Goal: Task Accomplishment & Management: Complete application form

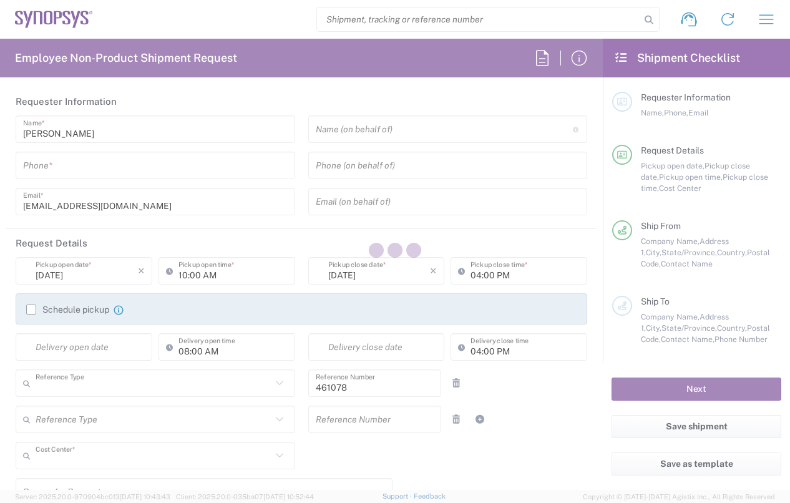
type input "Department"
type input "US01, SDG, Sol, AE 461078"
type input "[US_STATE]"
type input "United States"
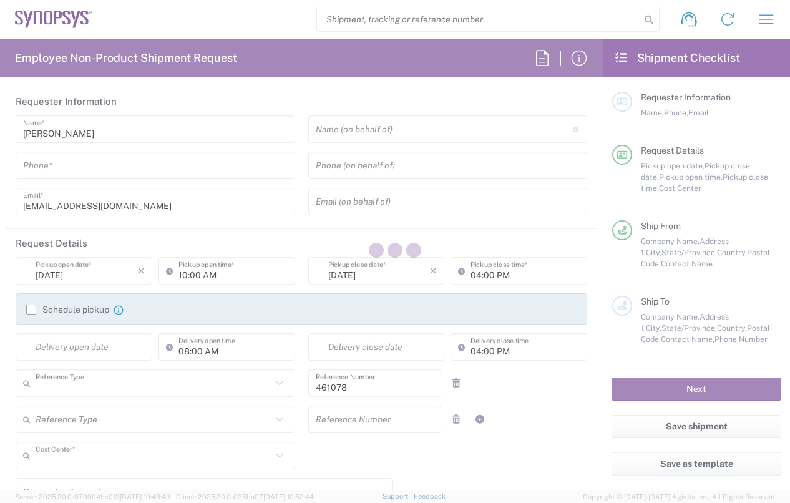
type input "Delivered at Place"
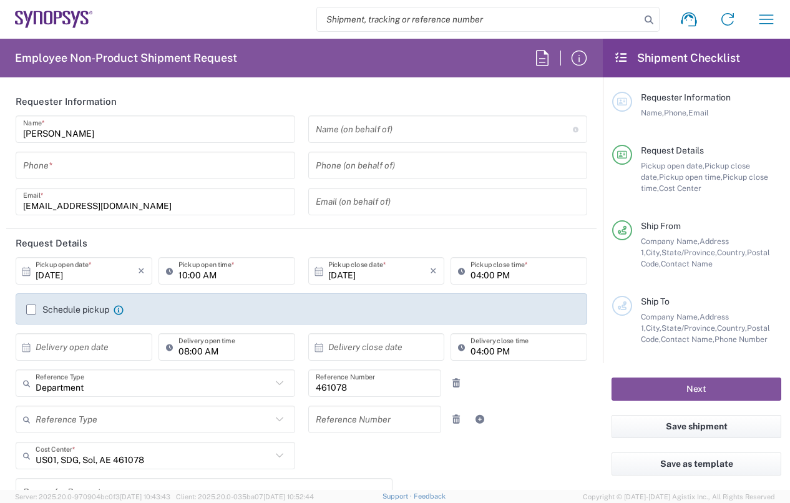
type input "Headquarters USSV"
drag, startPoint x: 57, startPoint y: 165, endPoint x: 88, endPoint y: 167, distance: 30.6
click at [57, 165] on input "tel" at bounding box center [155, 166] width 265 height 22
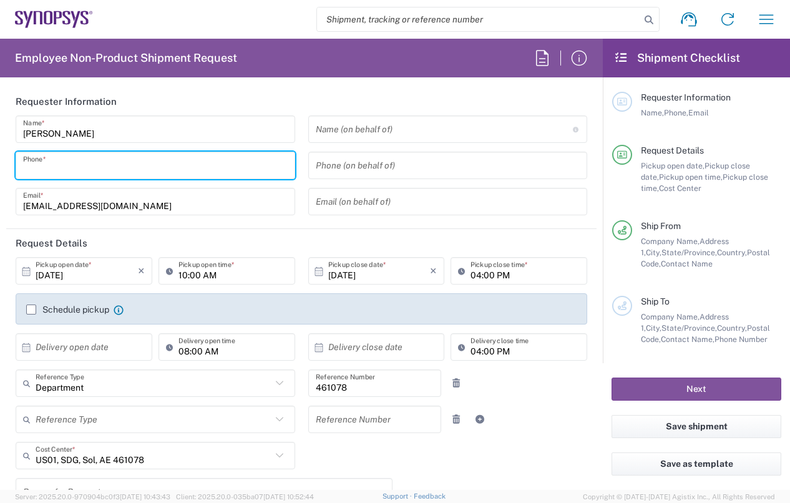
type input "4088909100"
type input "nthomas@synopsys.com"
type input "4088909100"
type input "SYNOPSYS EMULATION AND VERIFICATION"
type input "7 rue des Solets"
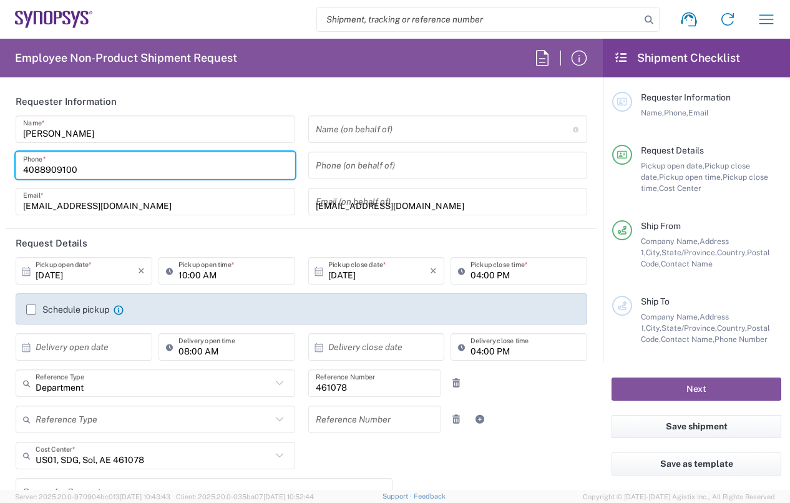
type input "Rungis"
type input "94150"
type input "33189961070"
type input "Thomas Nguyen"
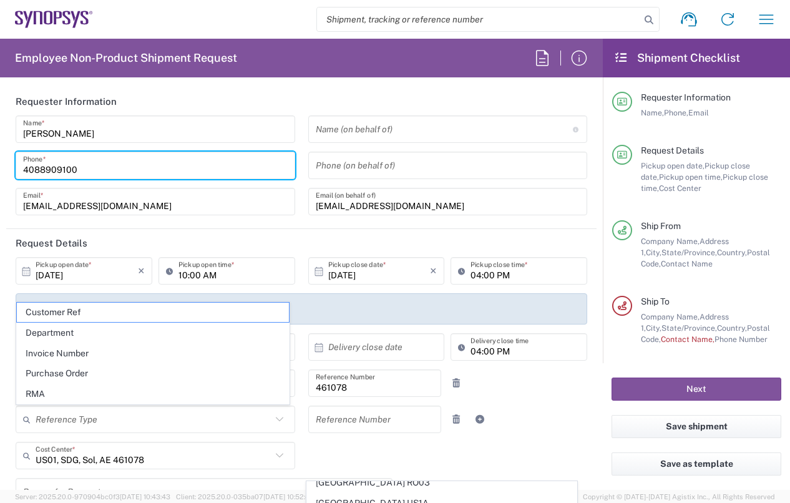
click at [409, 74] on agx-form-header "Employee Non-Product Shipment Request" at bounding box center [301, 58] width 603 height 39
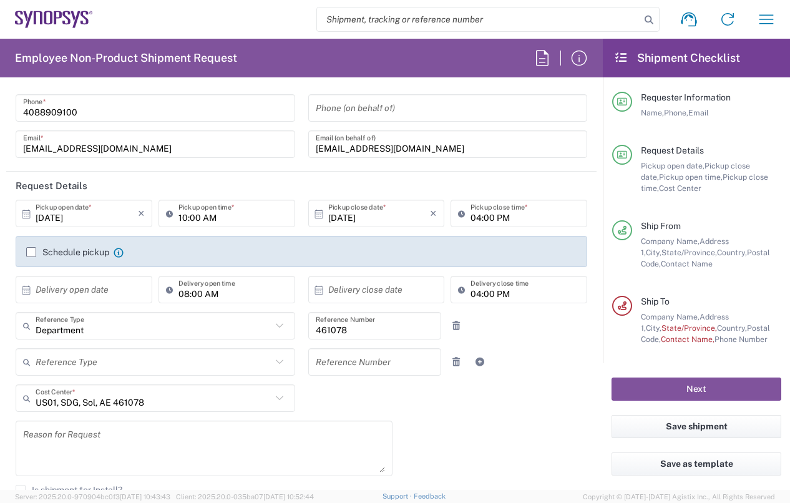
scroll to position [125, 0]
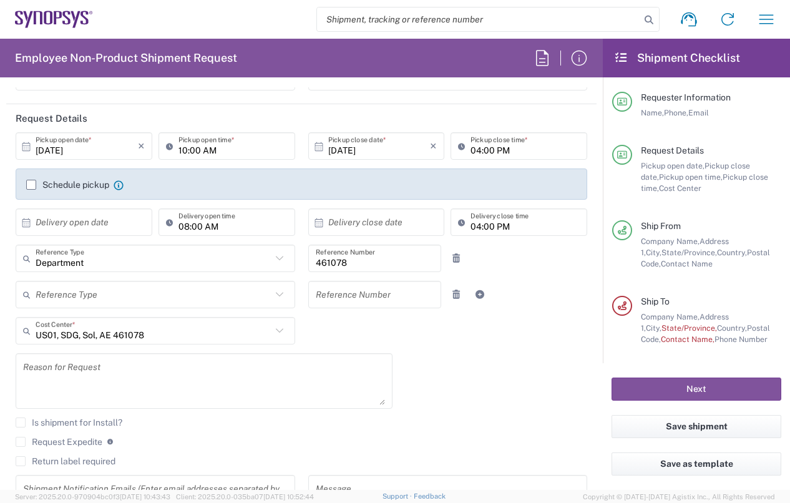
click at [274, 293] on icon at bounding box center [279, 294] width 16 height 16
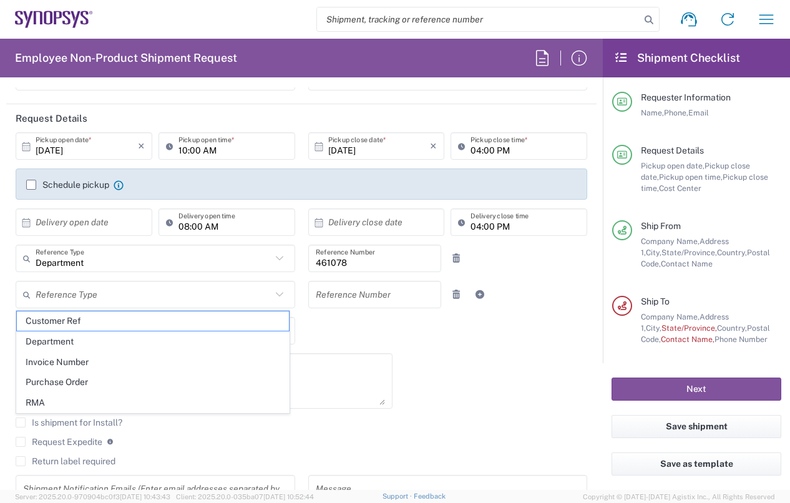
click at [274, 293] on icon at bounding box center [279, 294] width 16 height 16
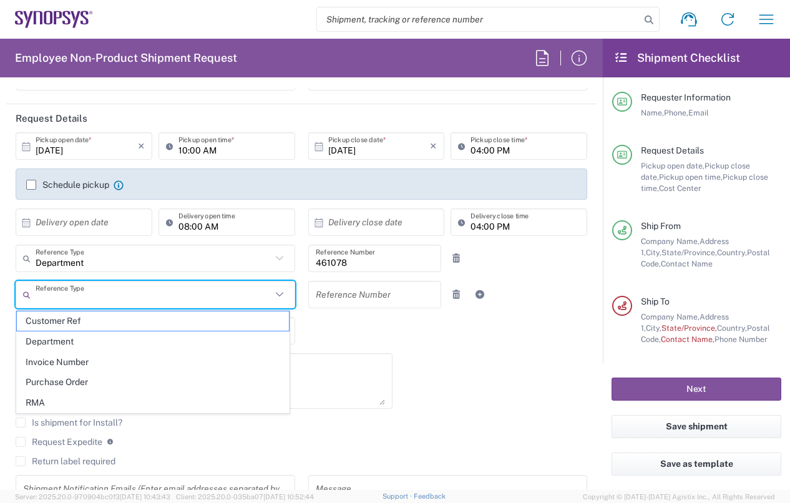
click at [413, 330] on div "10/02/2025 × Pickup open date * Cancel Apply 10:00 AM Pickup open time * 10/02/…" at bounding box center [301, 322] width 585 height 381
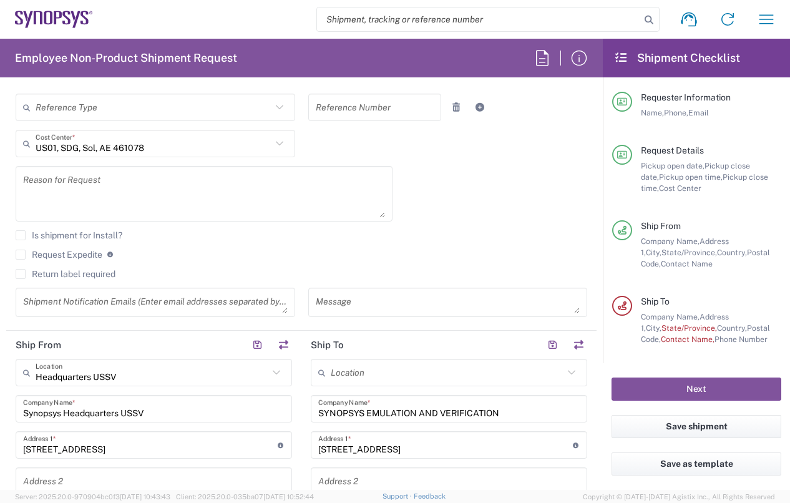
scroll to position [499, 0]
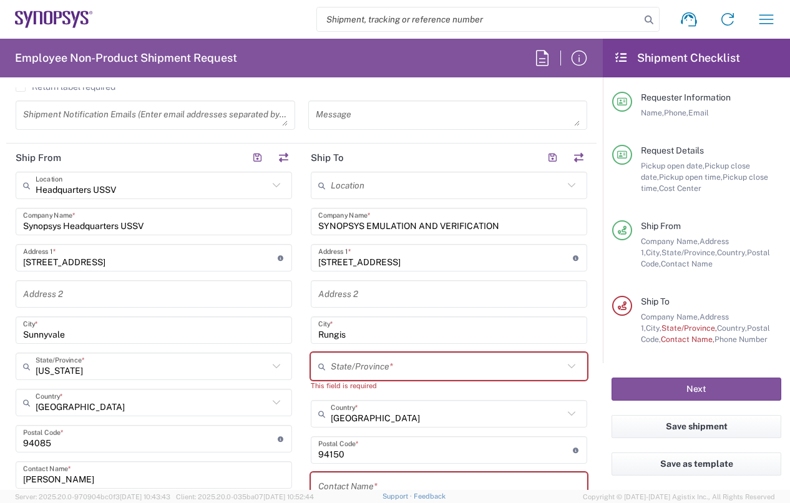
click at [451, 179] on input "text" at bounding box center [447, 186] width 233 height 22
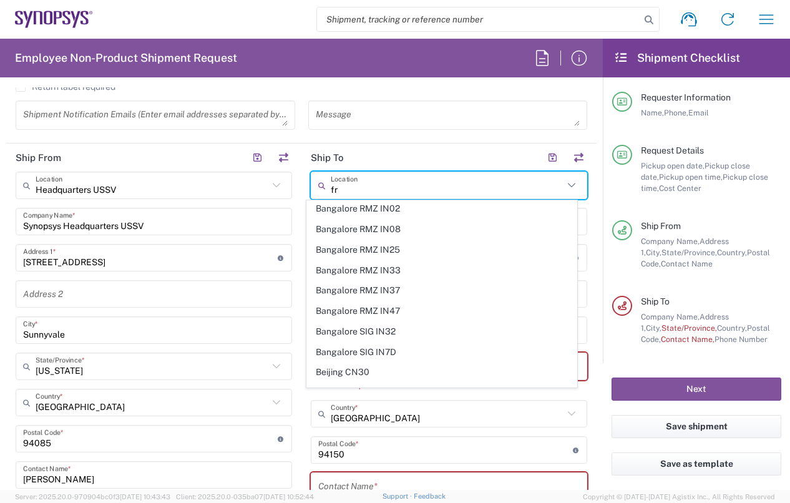
scroll to position [0, 0]
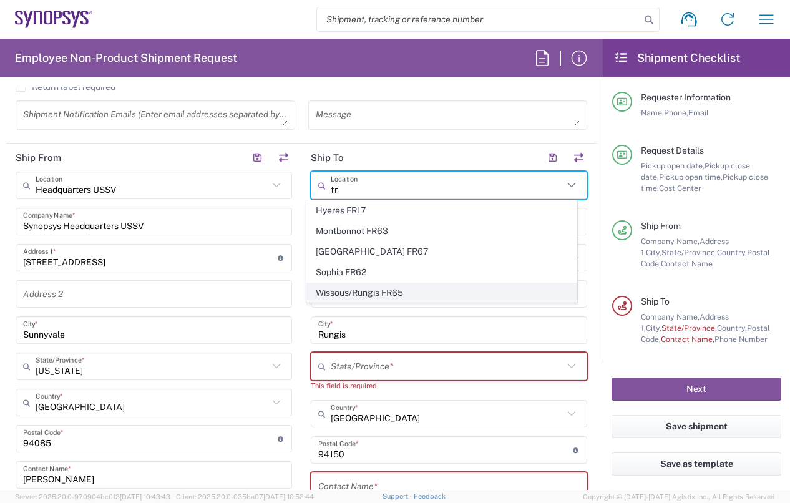
click at [394, 287] on span "Wissous/Rungis FR65" at bounding box center [441, 292] width 269 height 19
type input "Wissous/Rungis FR65"
type input "France"
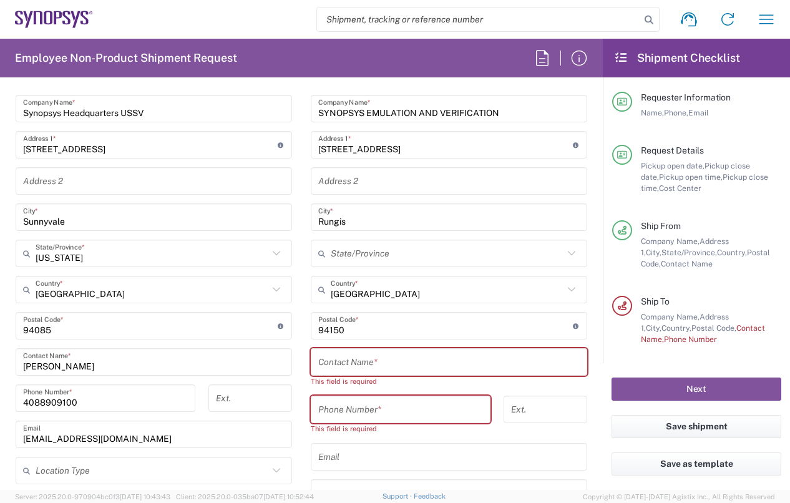
scroll to position [686, 0]
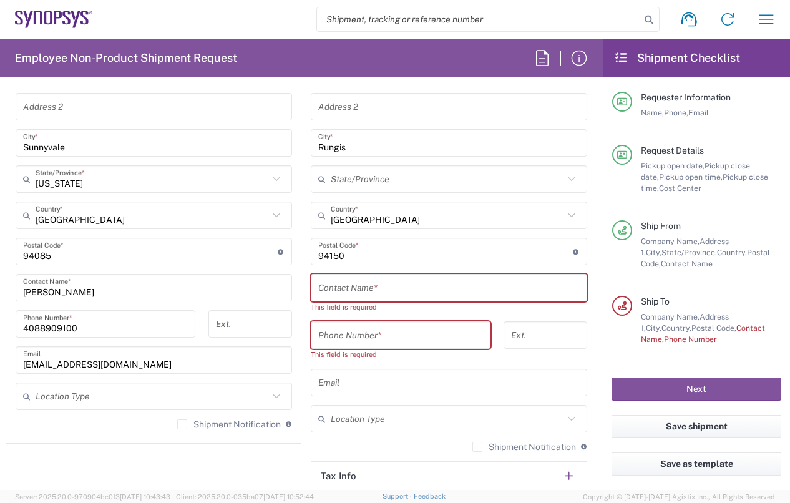
click at [356, 285] on input "text" at bounding box center [448, 288] width 261 height 22
paste input "Qingshan TANG"
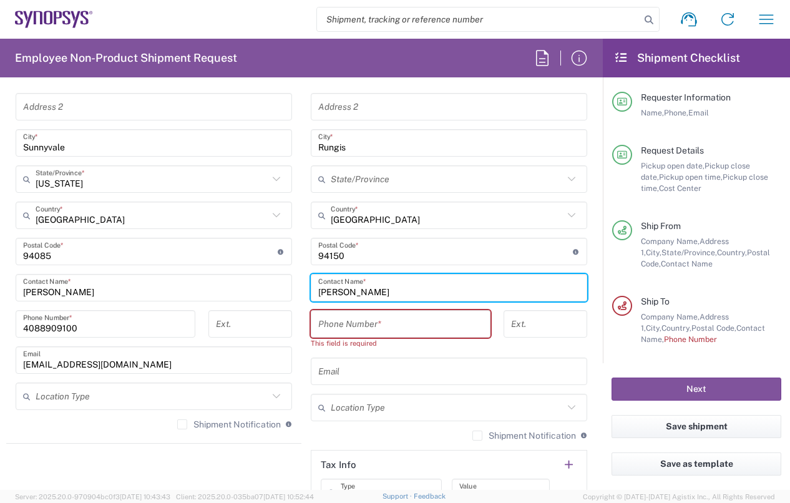
type input "Qingshan TANG"
click at [354, 316] on input "tel" at bounding box center [400, 324] width 165 height 22
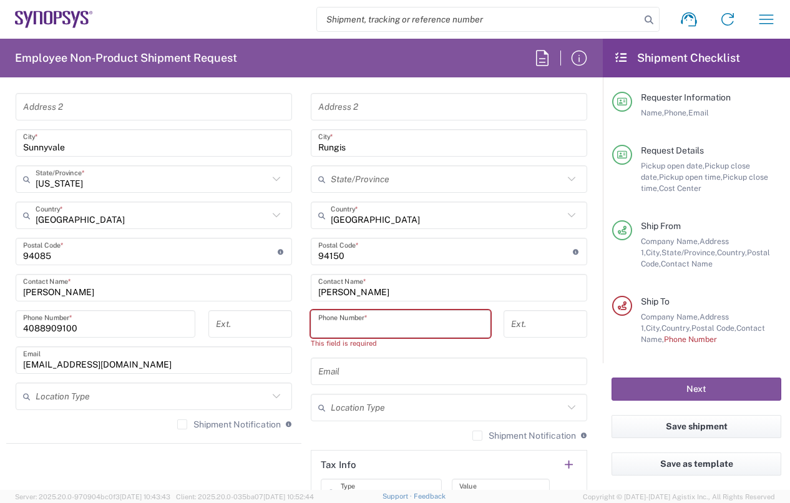
type input "33189961070"
click at [429, 380] on div "Wissous/Rungis FR65 Location Wissous/Rungis FR65 Aachen DE04 Agrate Brianza IT0…" at bounding box center [449, 288] width 276 height 608
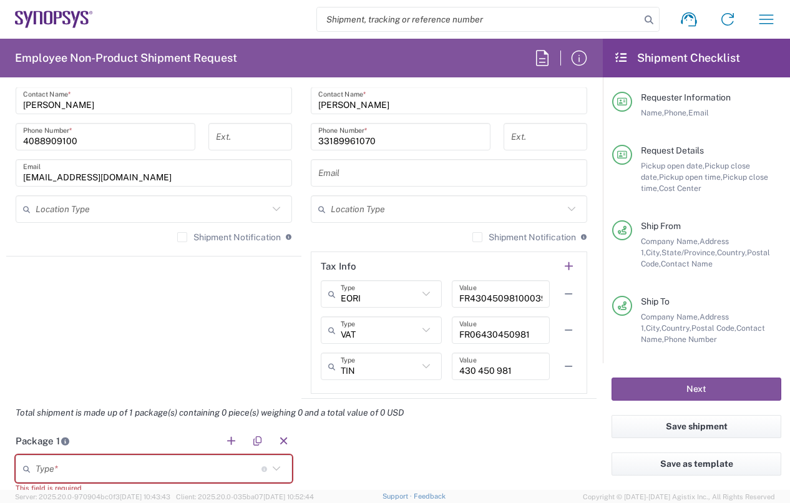
scroll to position [999, 0]
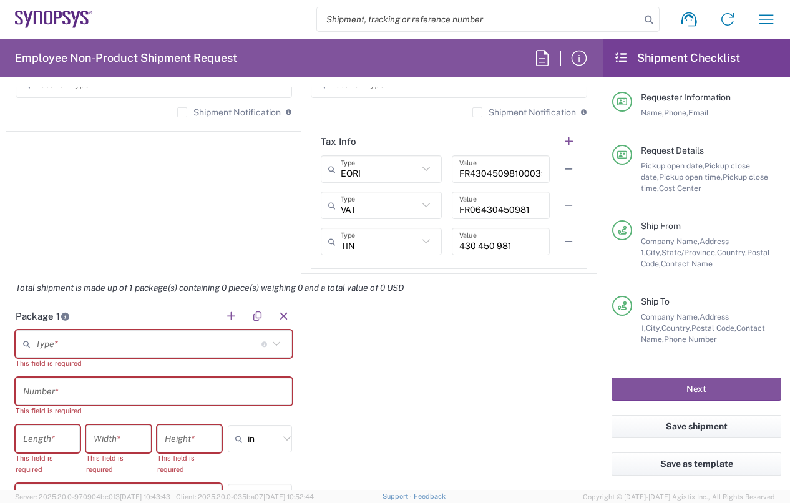
click at [268, 340] on icon at bounding box center [276, 344] width 16 height 16
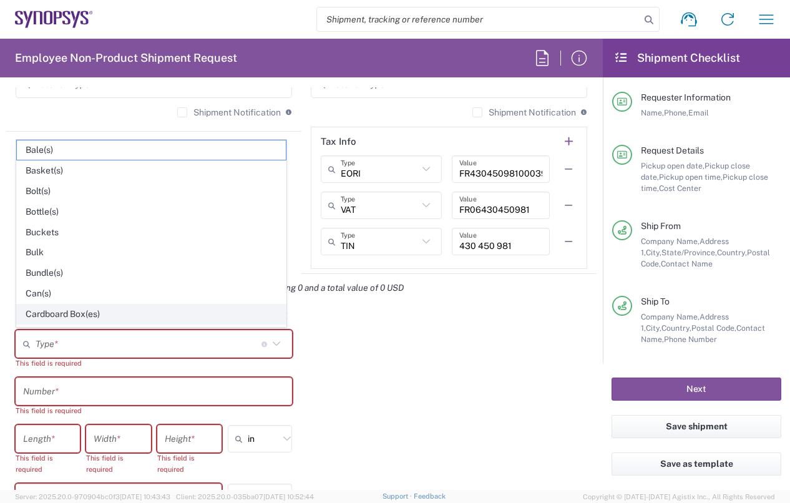
click at [74, 311] on span "Cardboard Box(es)" at bounding box center [151, 314] width 269 height 19
type input "Cardboard Box(es)"
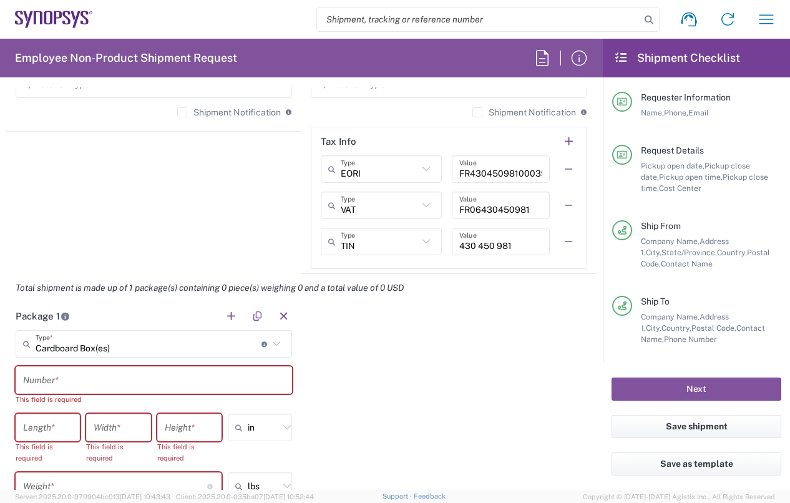
click at [61, 431] on input "number" at bounding box center [47, 428] width 49 height 22
click at [103, 374] on input "text" at bounding box center [153, 380] width 261 height 22
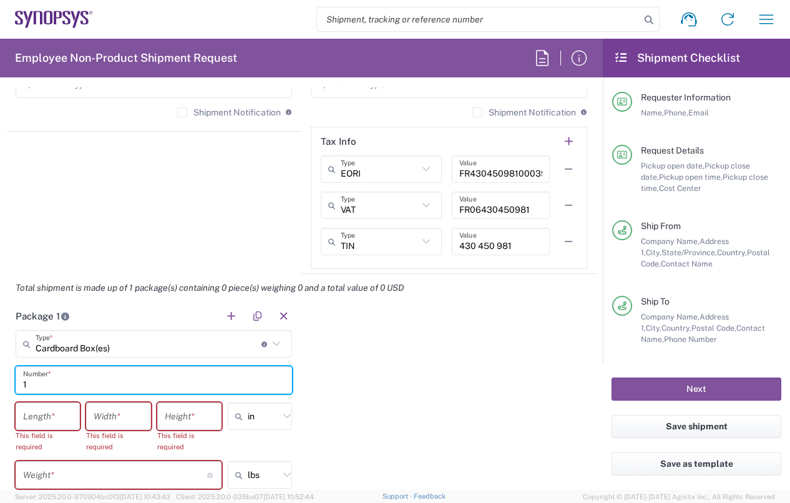
type input "1"
click at [440, 407] on div "Package 1 Cardboard Box(es) Type * Material used to package goods Bale(s) Baske…" at bounding box center [301, 435] width 590 height 267
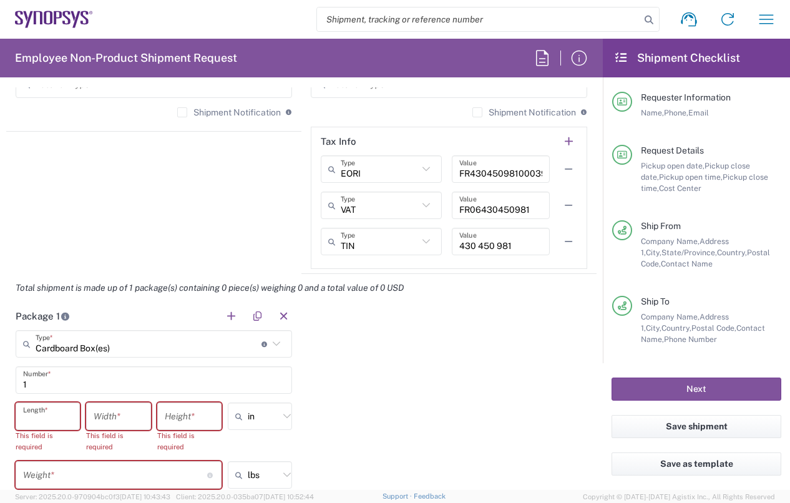
click at [58, 418] on input "number" at bounding box center [47, 417] width 49 height 22
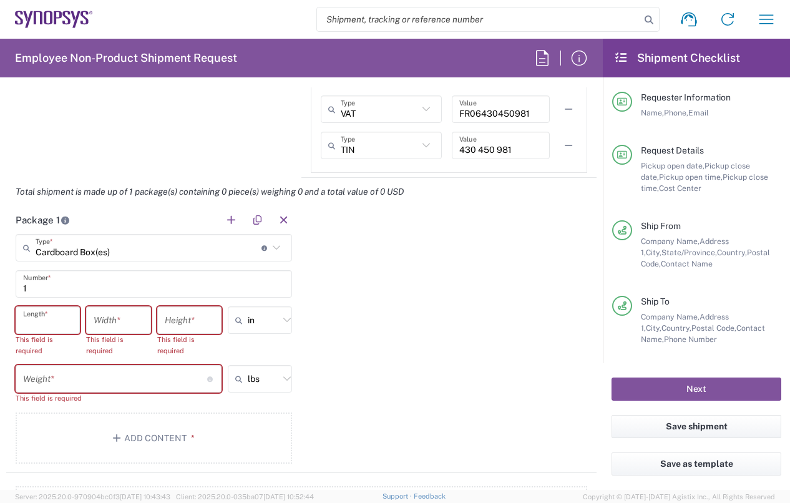
scroll to position [1123, 0]
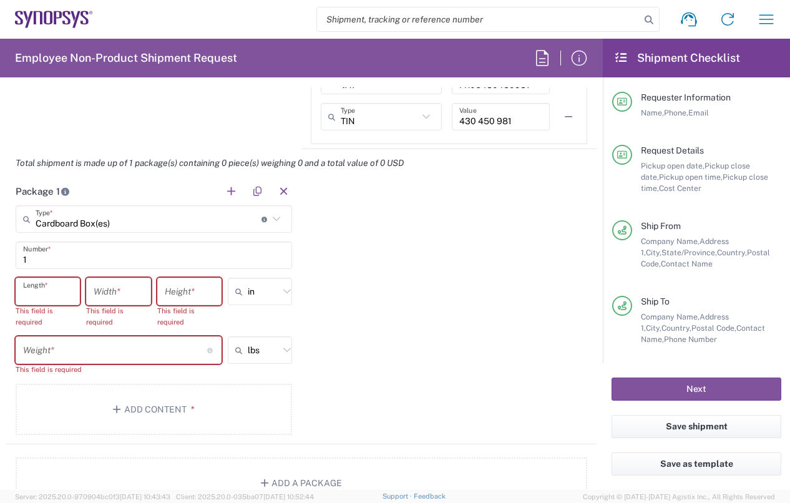
click at [54, 356] on input "number" at bounding box center [115, 351] width 184 height 22
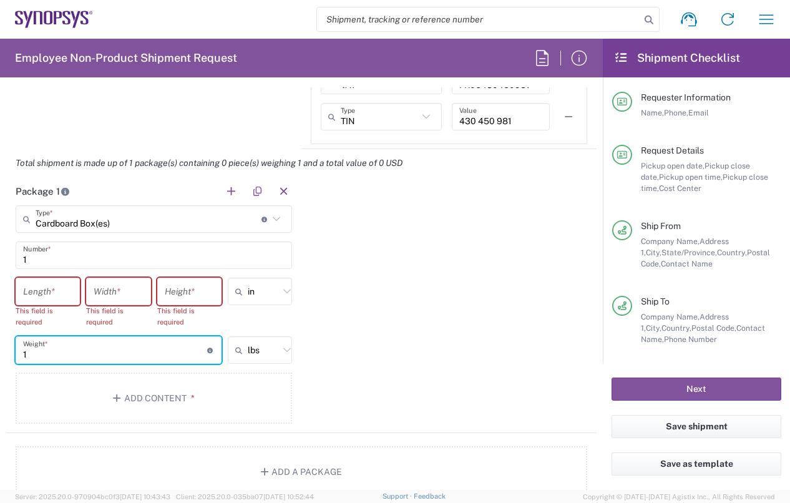
type input "1"
click at [49, 295] on input "number" at bounding box center [47, 292] width 49 height 22
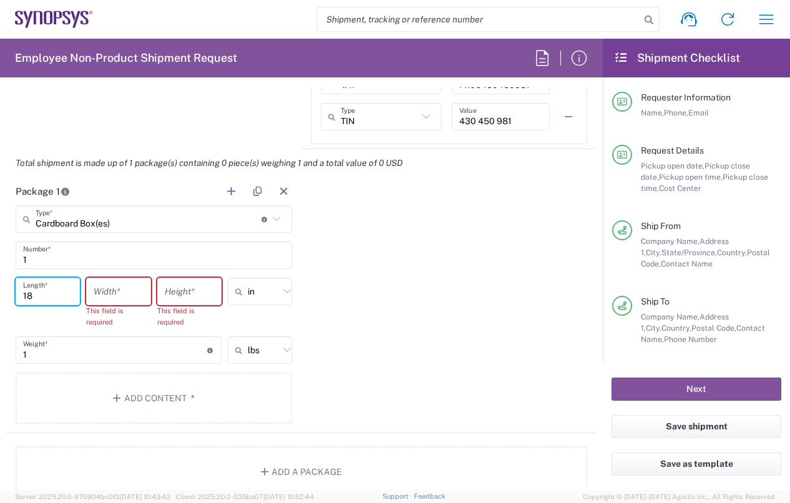
type input "18"
click at [134, 287] on input "number" at bounding box center [118, 292] width 49 height 22
type input "12"
click at [185, 283] on input "number" at bounding box center [189, 292] width 49 height 22
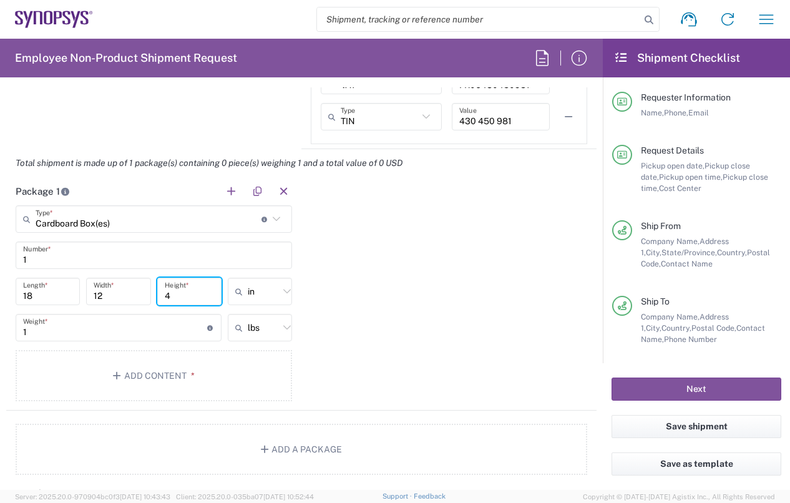
type input "4"
click at [399, 353] on div "Package 1 Cardboard Box(es) Type * Material used to package goods Bale(s) Baske…" at bounding box center [301, 293] width 590 height 233
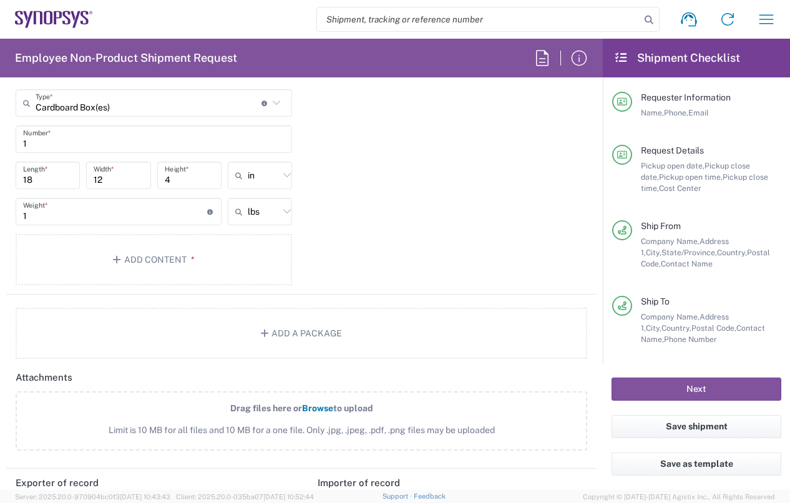
scroll to position [1248, 0]
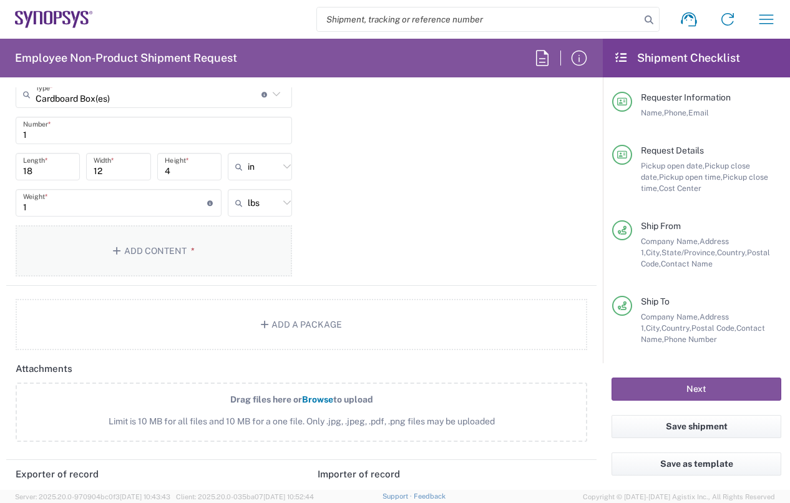
click at [117, 249] on icon "button" at bounding box center [118, 251] width 11 height 9
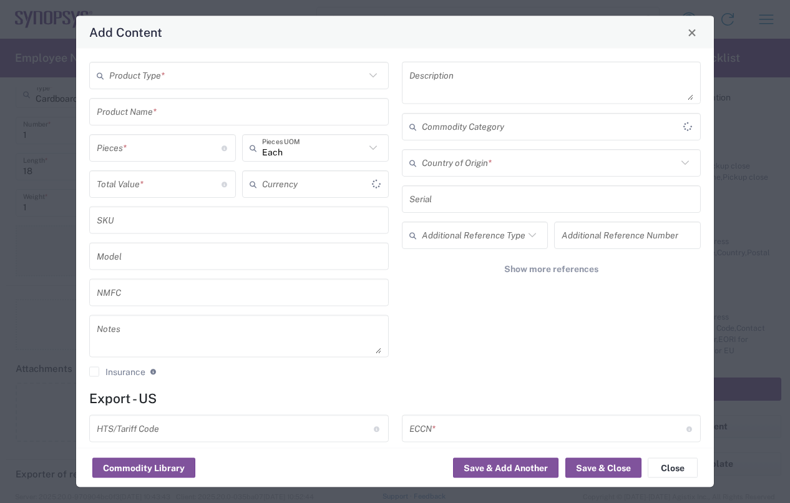
type input "US Dollar"
click at [370, 75] on icon at bounding box center [373, 75] width 16 height 16
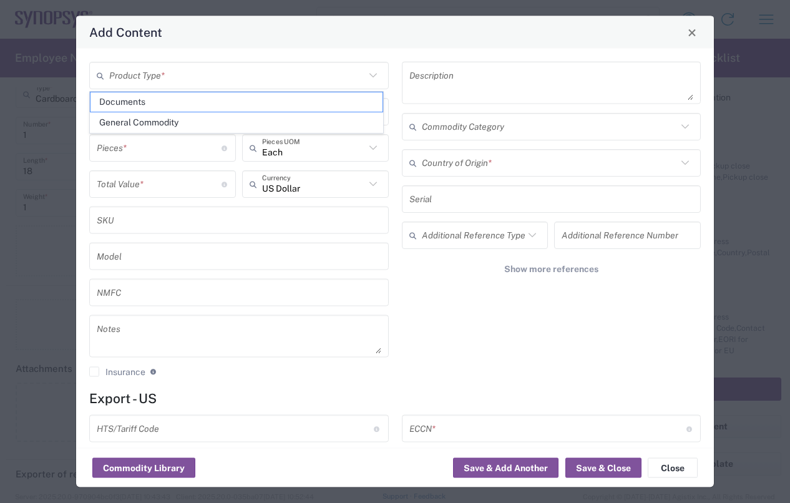
click at [370, 75] on icon at bounding box center [373, 75] width 16 height 16
click at [189, 117] on span "General Commodity" at bounding box center [236, 122] width 292 height 19
type input "General Commodity"
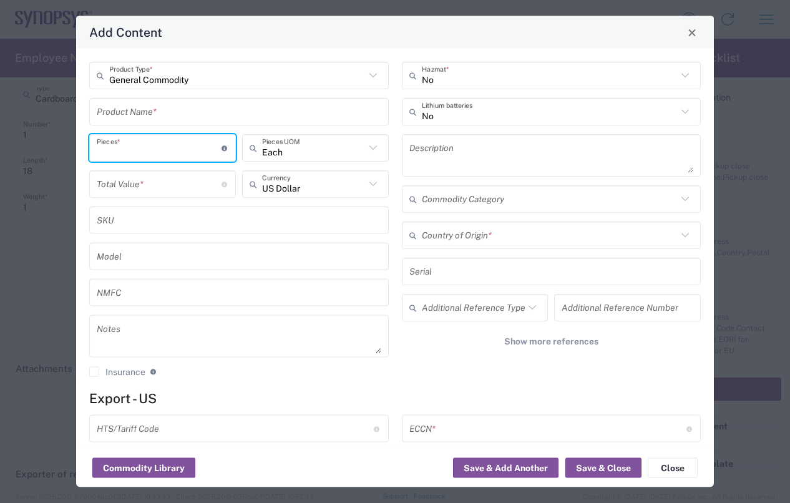
click at [148, 149] on input "number" at bounding box center [159, 148] width 125 height 22
type input "1"
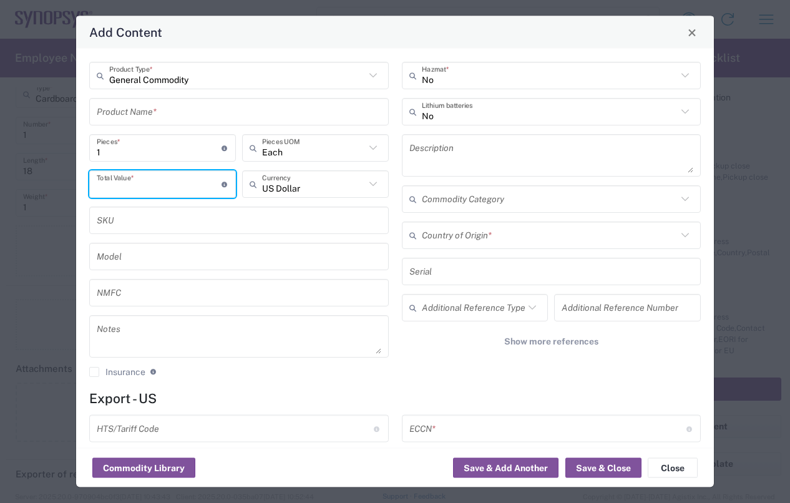
click at [165, 188] on input "number" at bounding box center [159, 184] width 125 height 22
type input "100"
click at [260, 398] on h4 "Export - US" at bounding box center [395, 399] width 612 height 16
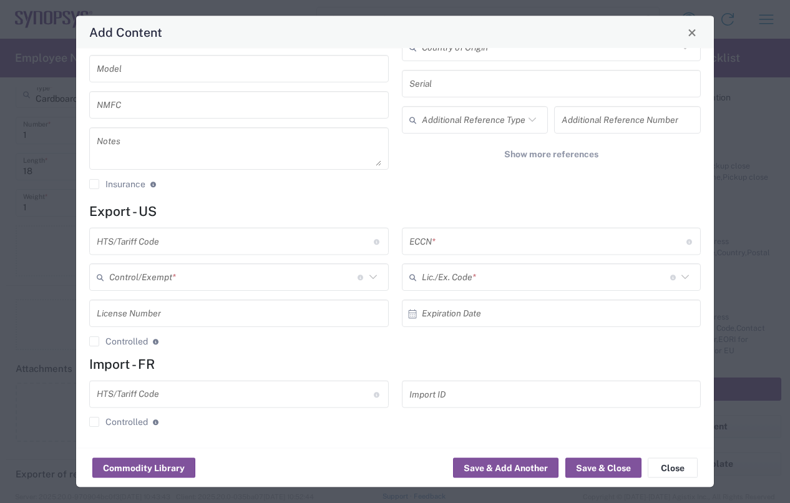
scroll to position [187, 0]
click at [247, 193] on div "General Commodity Product Type * Product Name * 1 Pieces * Number of pieces ins…" at bounding box center [239, 37] width 313 height 325
click at [202, 247] on input "text" at bounding box center [235, 241] width 277 height 22
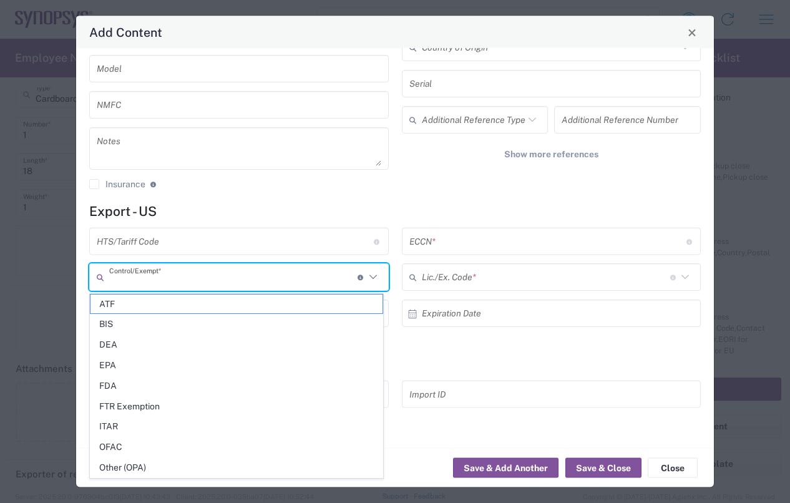
click at [244, 281] on input "text" at bounding box center [233, 277] width 248 height 22
click at [218, 268] on input "text" at bounding box center [233, 277] width 248 height 22
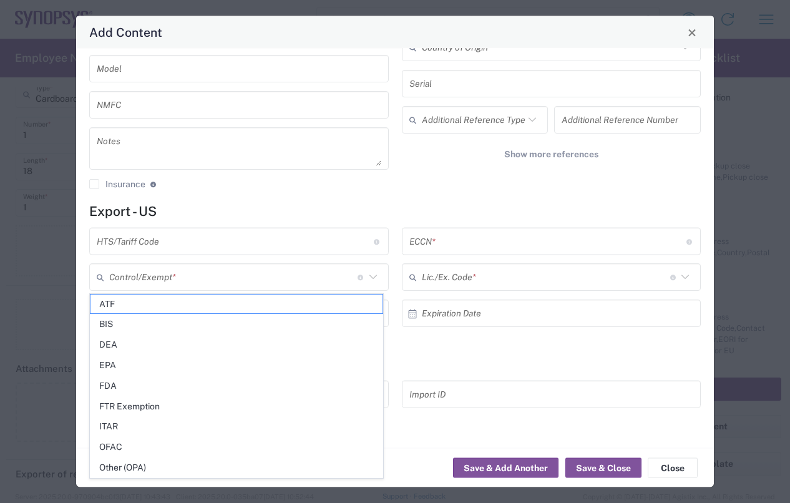
click at [33, 250] on div "Add Content General Commodity Product Type * Product Name * 1 Pieces * Number o…" at bounding box center [395, 251] width 790 height 503
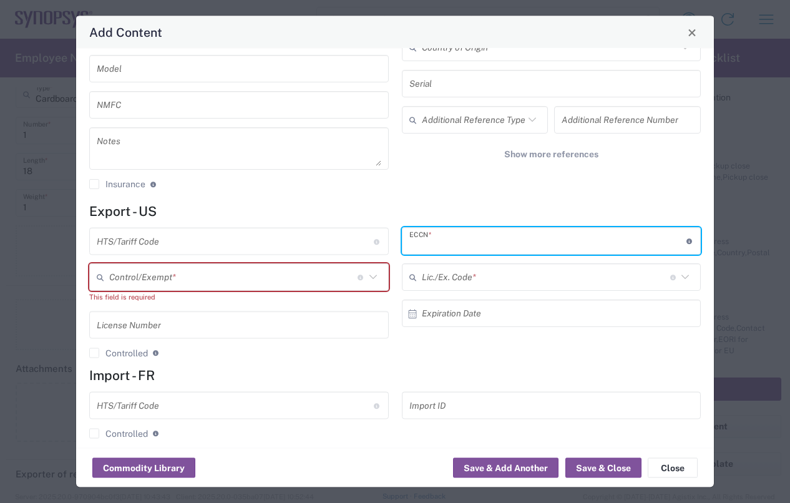
click at [505, 244] on input "text" at bounding box center [547, 241] width 277 height 22
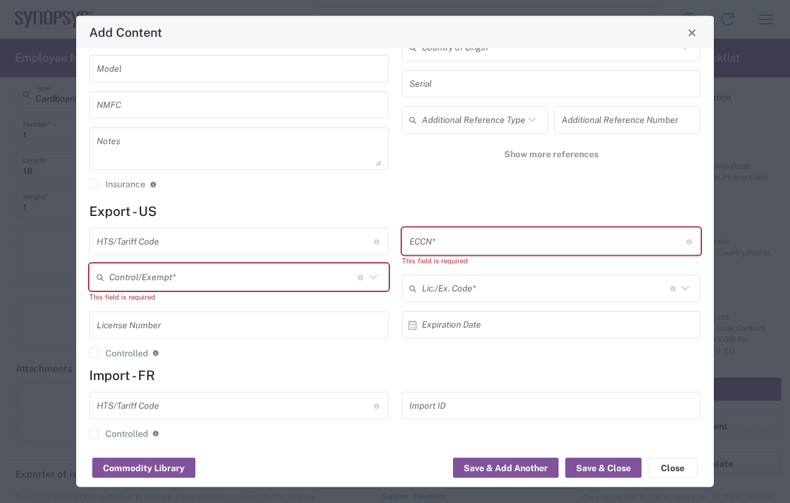
click at [450, 243] on input "text" at bounding box center [547, 241] width 277 height 22
paste input "060 -- 3A991/NLR"
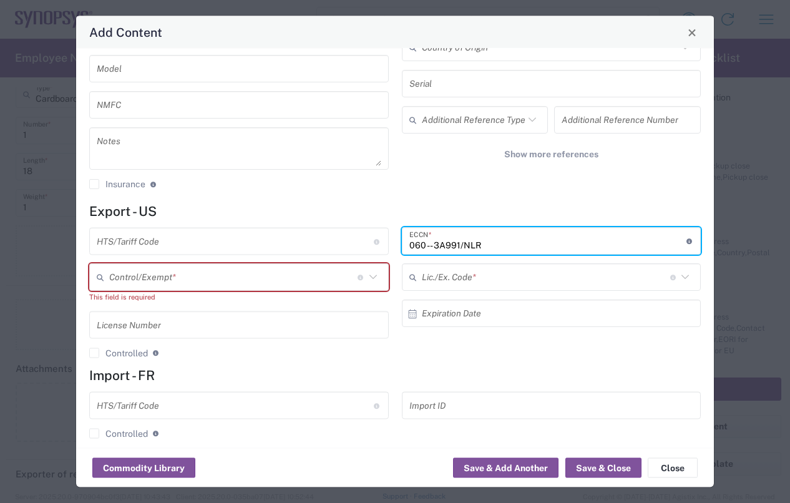
type input "060 -- 3A991/NLR"
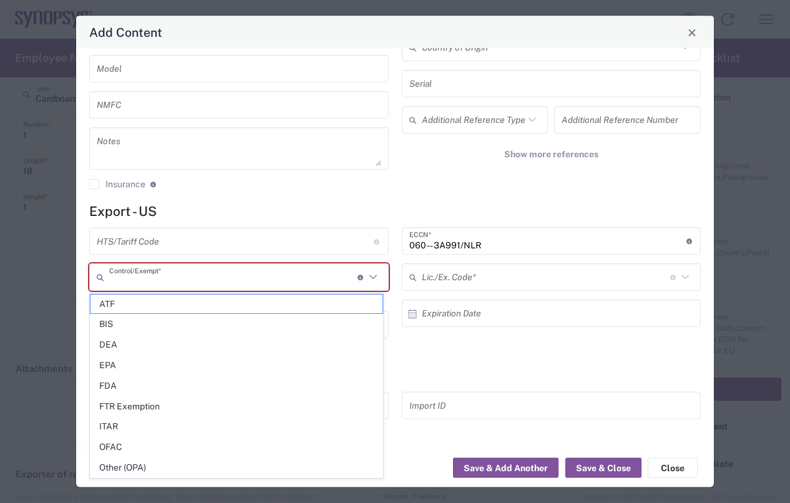
click at [187, 275] on input "text" at bounding box center [233, 277] width 248 height 22
click at [333, 416] on li "ITAR" at bounding box center [236, 426] width 293 height 21
type input "ITAR"
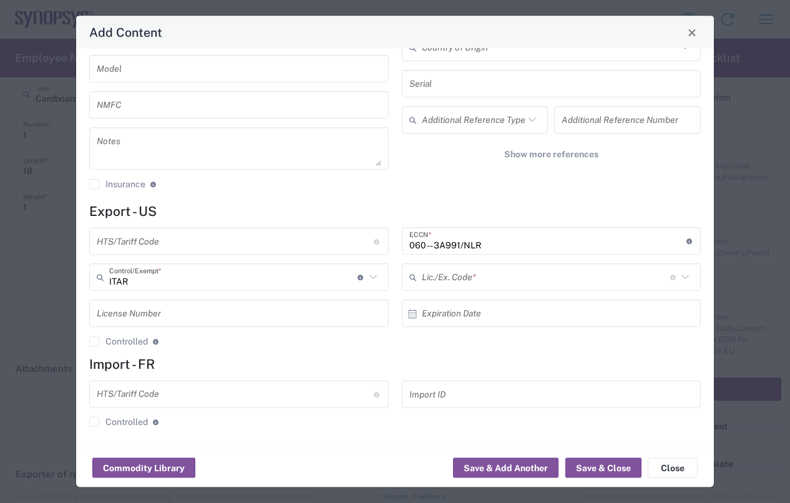
click at [194, 245] on input "text" at bounding box center [235, 241] width 277 height 22
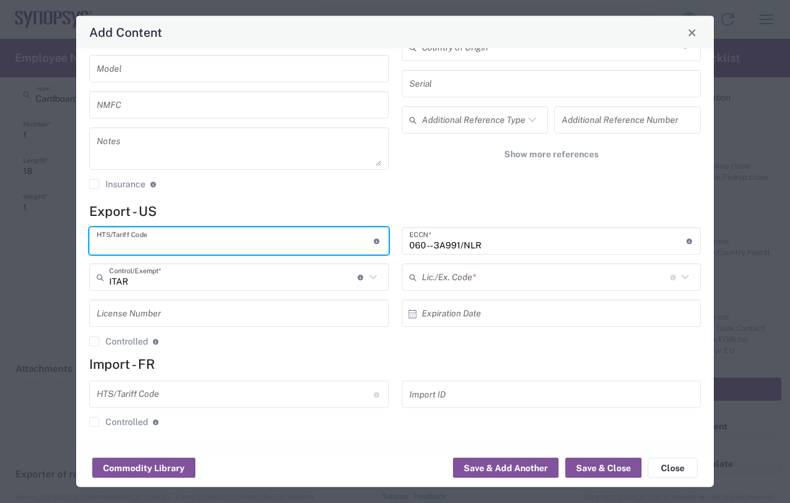
paste input "8473.30.0002"
type input "8473.30.0002"
click at [255, 275] on input "ITAR" at bounding box center [233, 277] width 248 height 22
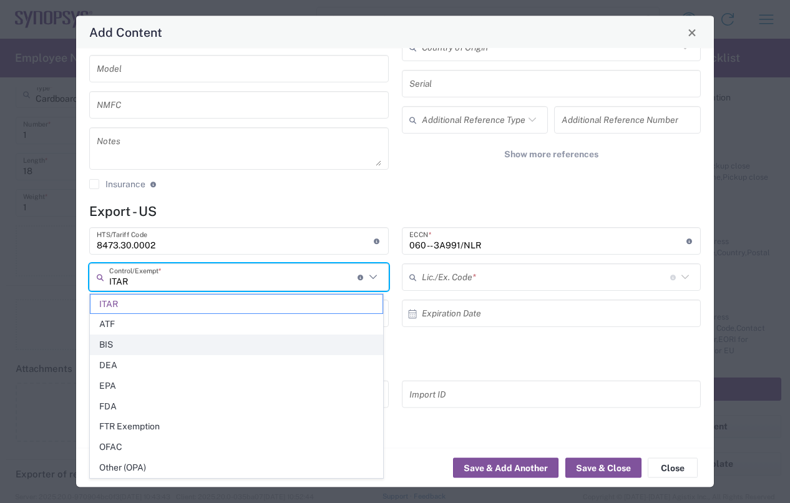
click at [131, 338] on span "BIS" at bounding box center [236, 344] width 292 height 19
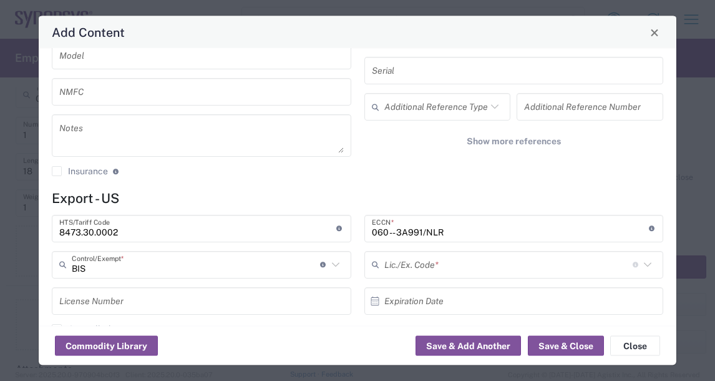
scroll to position [250, 0]
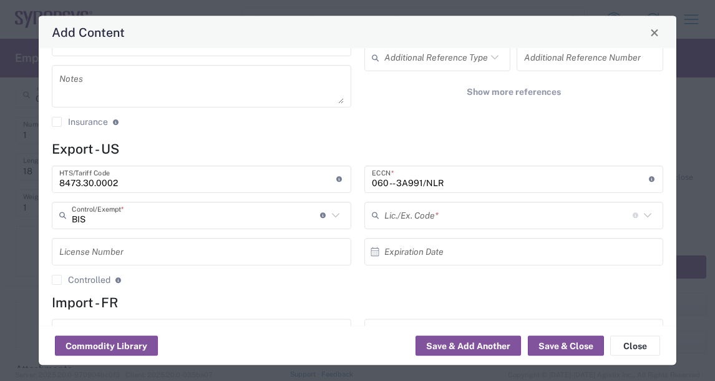
type input "BIS"
click at [137, 220] on input "BIS" at bounding box center [196, 216] width 248 height 22
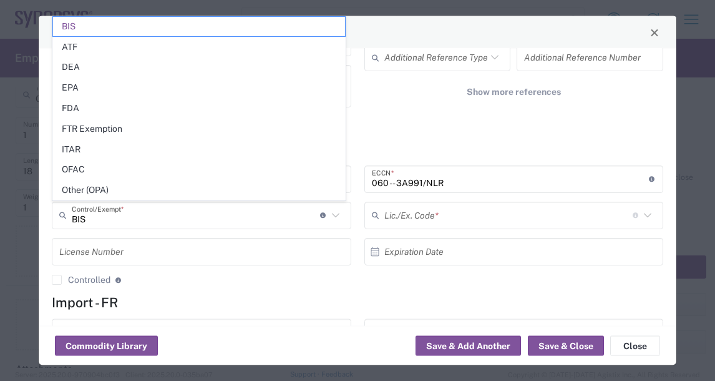
click at [640, 213] on icon at bounding box center [648, 215] width 16 height 16
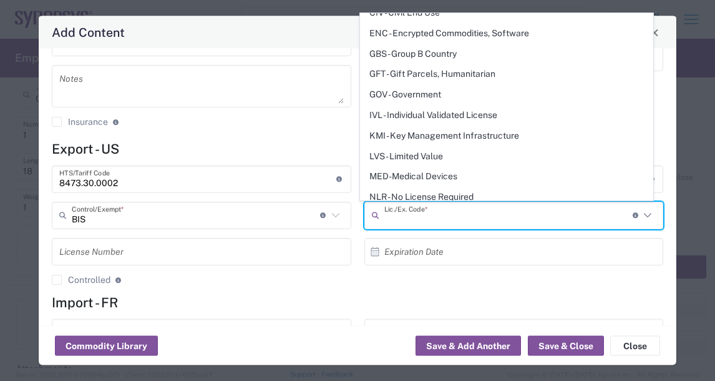
scroll to position [125, 0]
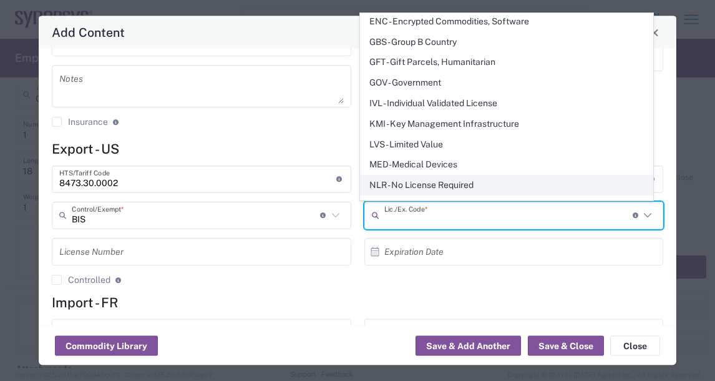
click at [464, 180] on span "NLR - No License Required" at bounding box center [507, 184] width 292 height 19
type input "NLR - No License Required"
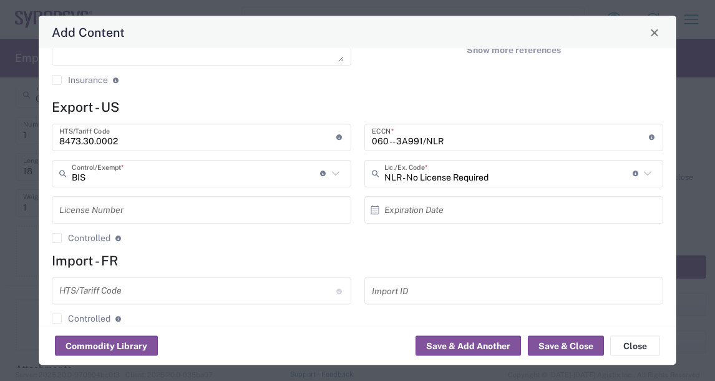
scroll to position [310, 0]
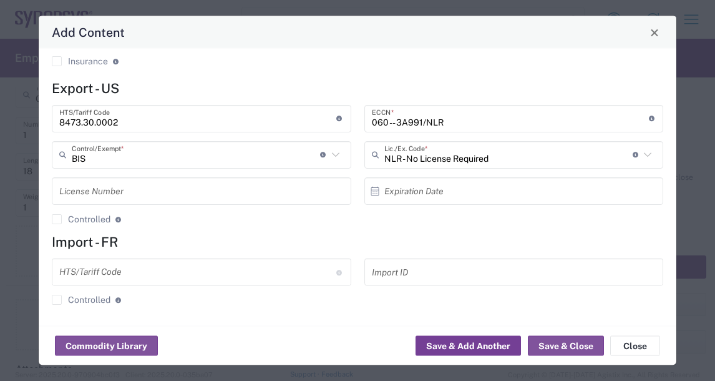
click at [474, 339] on button "Save & Add Another" at bounding box center [468, 346] width 105 height 20
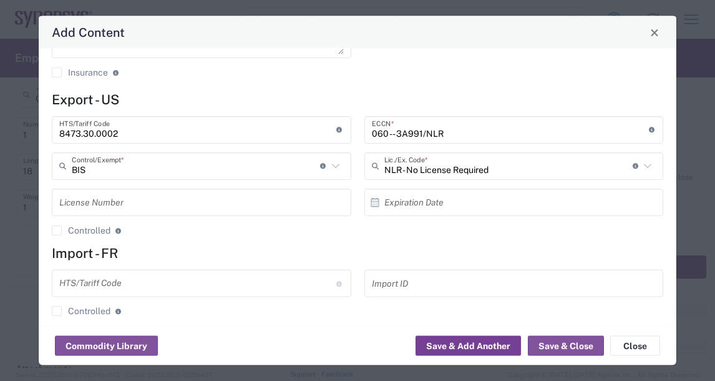
scroll to position [321, 0]
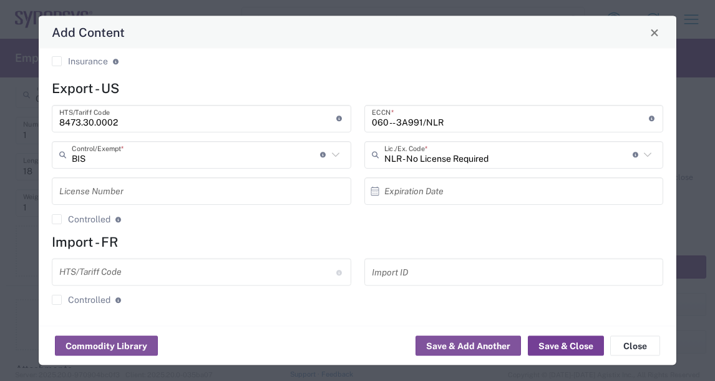
click at [562, 343] on button "Save & Close" at bounding box center [566, 346] width 76 height 20
click at [563, 346] on button "Save & Close" at bounding box center [566, 346] width 76 height 20
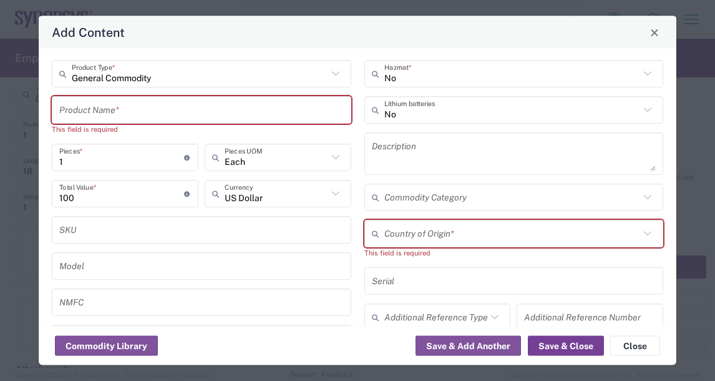
scroll to position [0, 0]
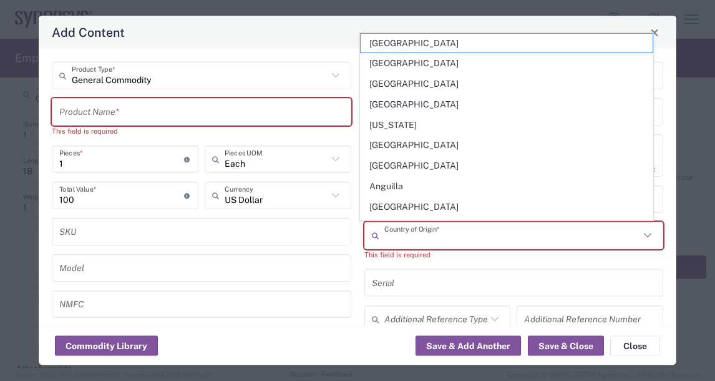
click at [454, 237] on input "text" at bounding box center [512, 235] width 256 height 22
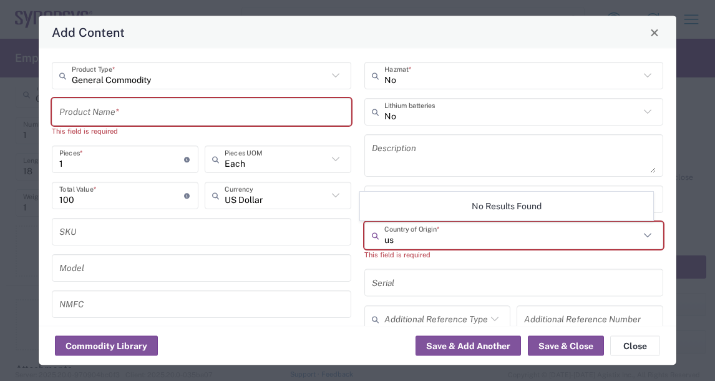
type input "u"
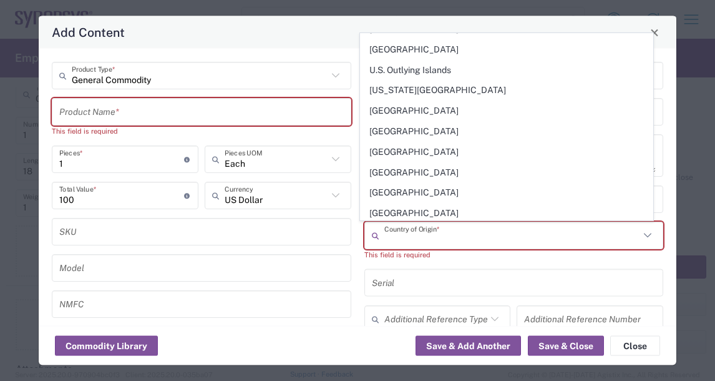
scroll to position [4682, 0]
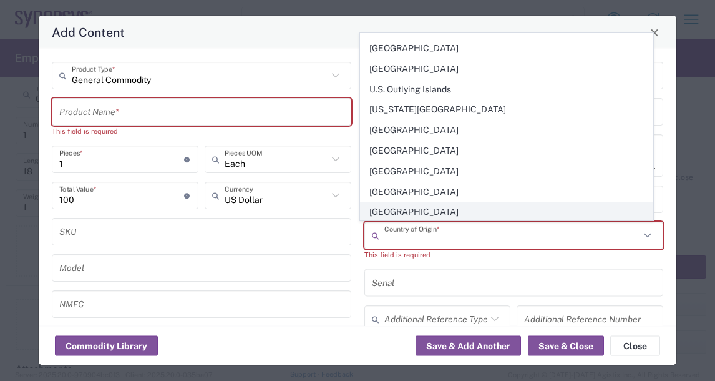
click at [421, 202] on span "United States" at bounding box center [507, 211] width 292 height 19
type input "United States"
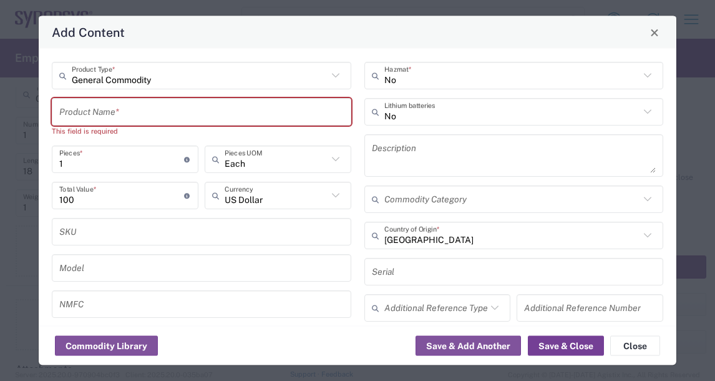
click at [555, 345] on button "Save & Close" at bounding box center [566, 346] width 76 height 20
click at [154, 104] on input "text" at bounding box center [201, 111] width 285 height 22
click at [120, 113] on input "text" at bounding box center [201, 111] width 285 height 22
paste input "QFSP28 100G, QFSP28 100G"
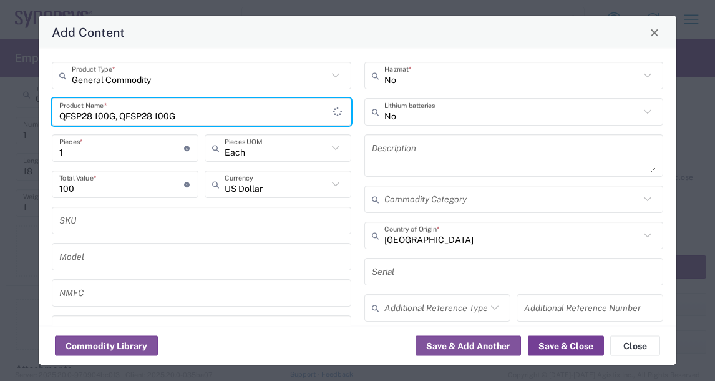
type input "QFSP28 100G, QFSP28 100G"
click at [572, 347] on button "Save & Close" at bounding box center [566, 346] width 76 height 20
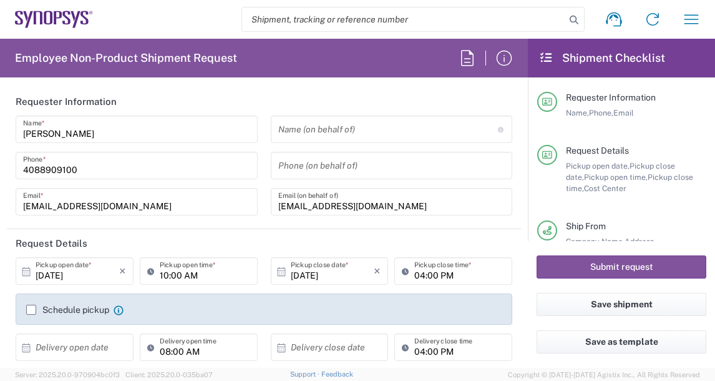
scroll to position [0, 0]
click at [620, 265] on button "Submit request" at bounding box center [622, 266] width 170 height 23
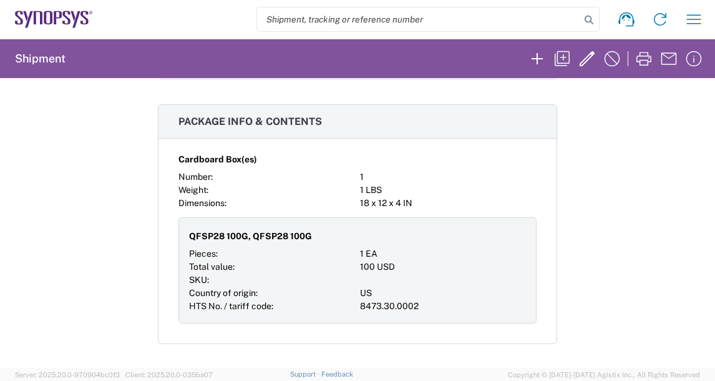
scroll to position [630, 0]
